Goal: Navigation & Orientation: Find specific page/section

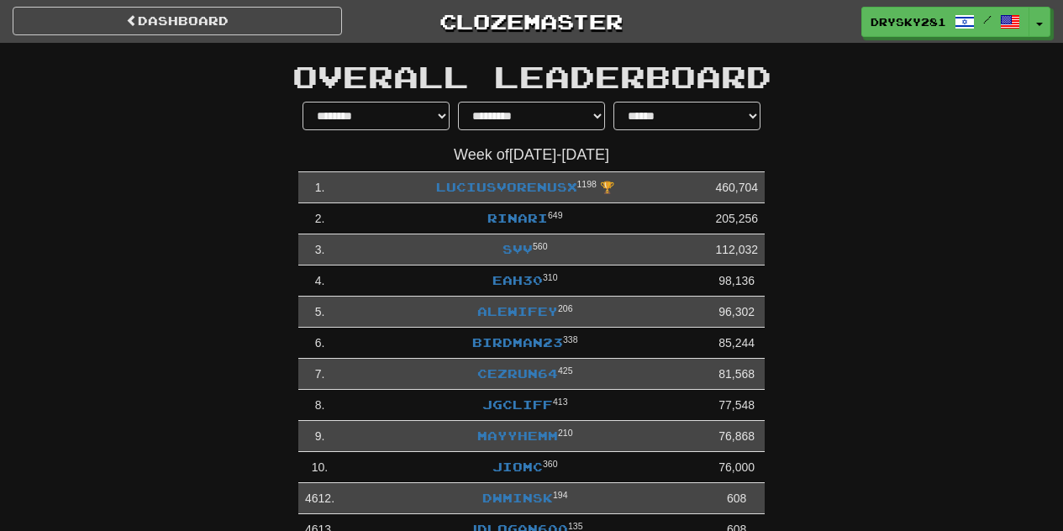
select select "**********"
click at [208, 33] on link "dashboard" at bounding box center [177, 21] width 329 height 29
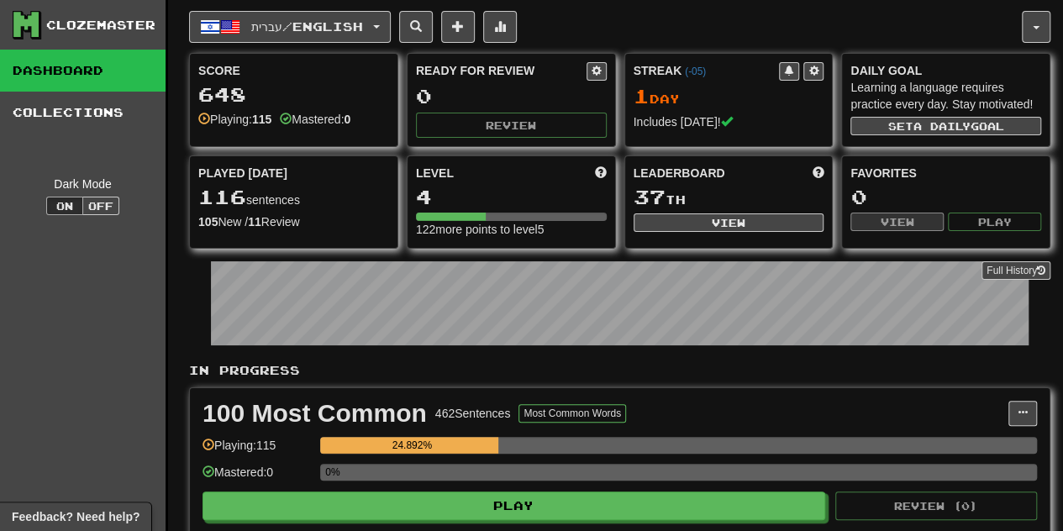
scroll to position [168, 0]
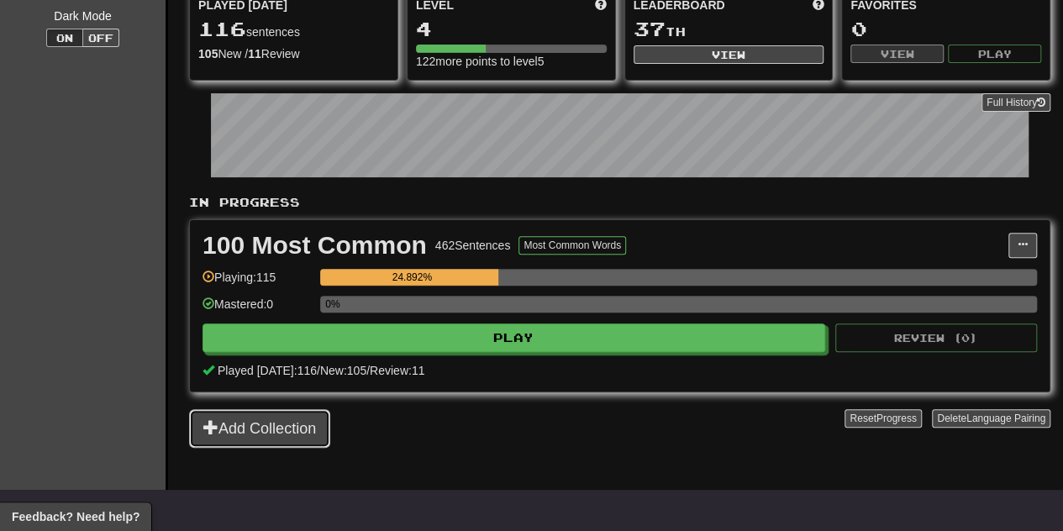
click at [208, 428] on span at bounding box center [210, 426] width 15 height 15
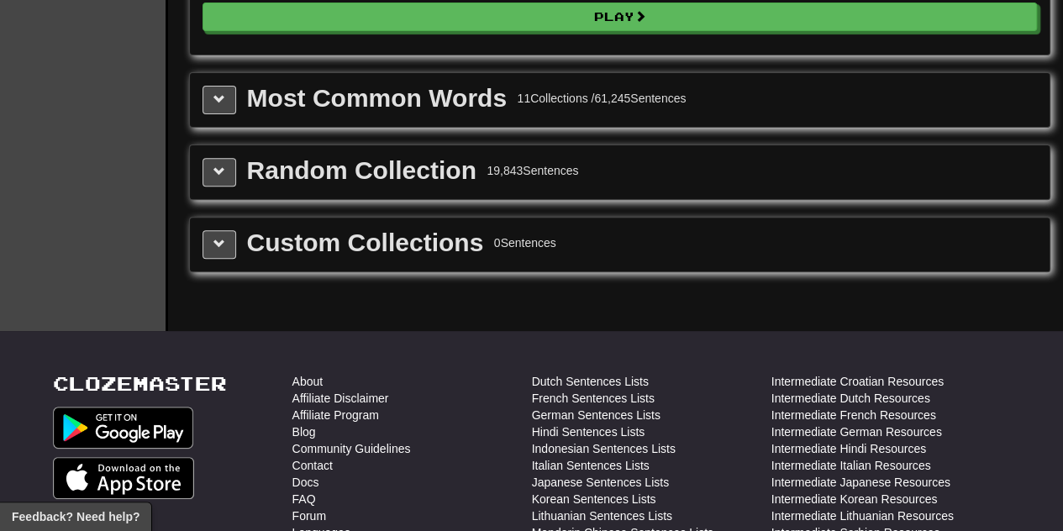
scroll to position [84, 0]
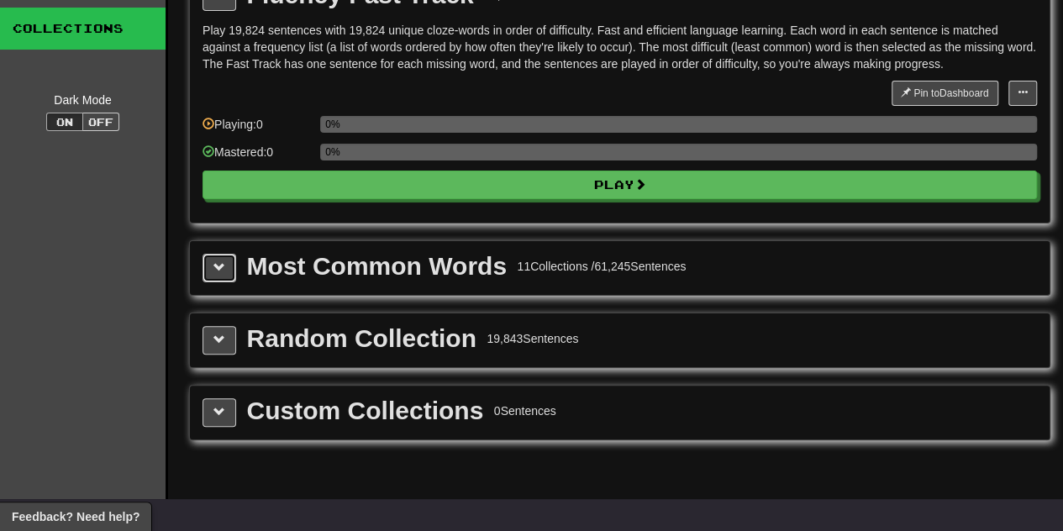
click at [223, 273] on button at bounding box center [220, 268] width 34 height 29
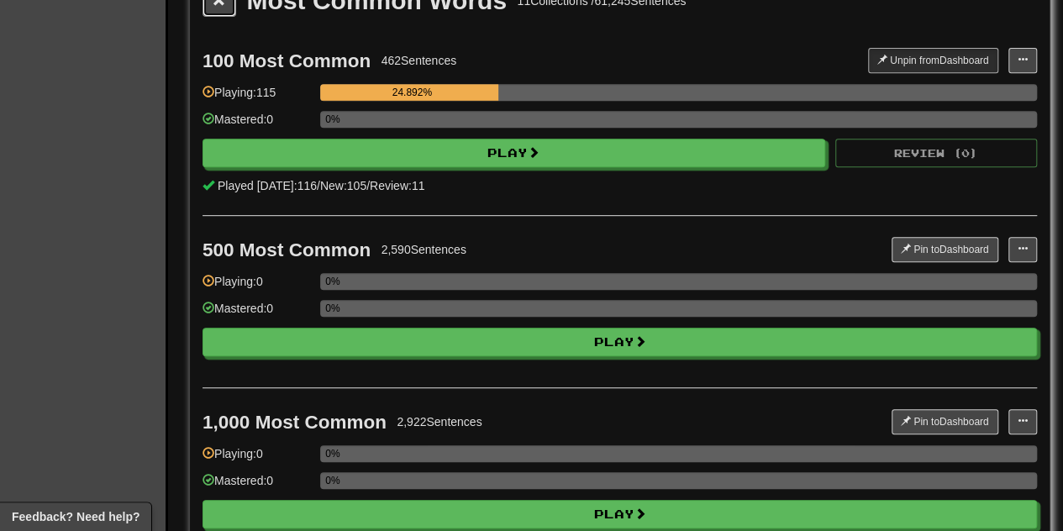
scroll to position [252, 0]
